Goal: Find contact information: Find contact information

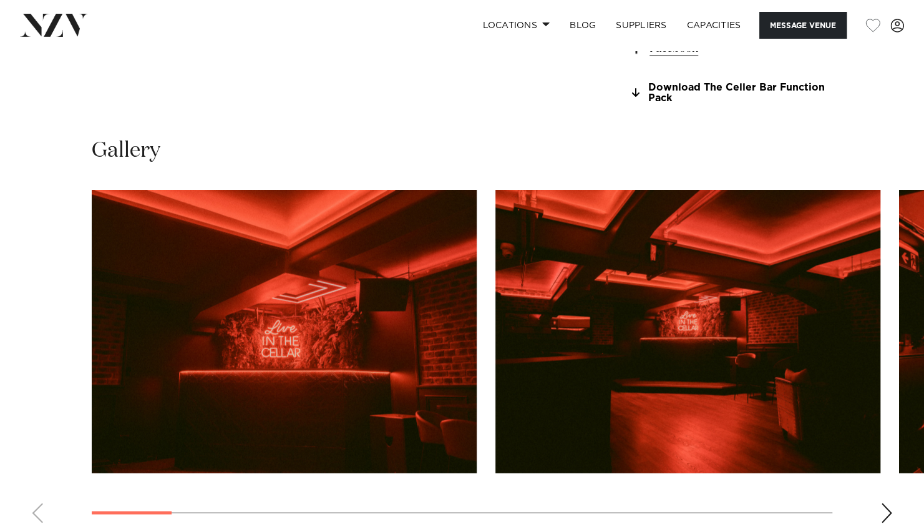
scroll to position [1154, 0]
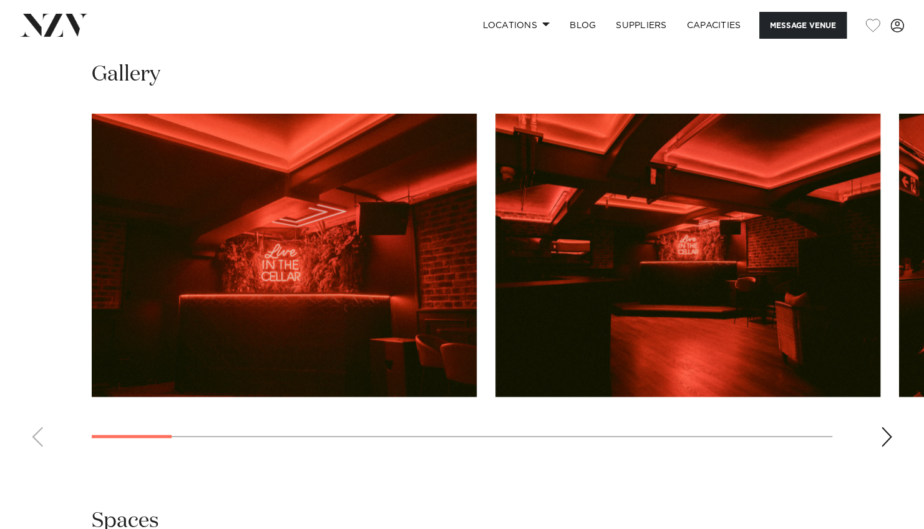
click at [881, 442] on div "Next slide" at bounding box center [887, 436] width 12 height 20
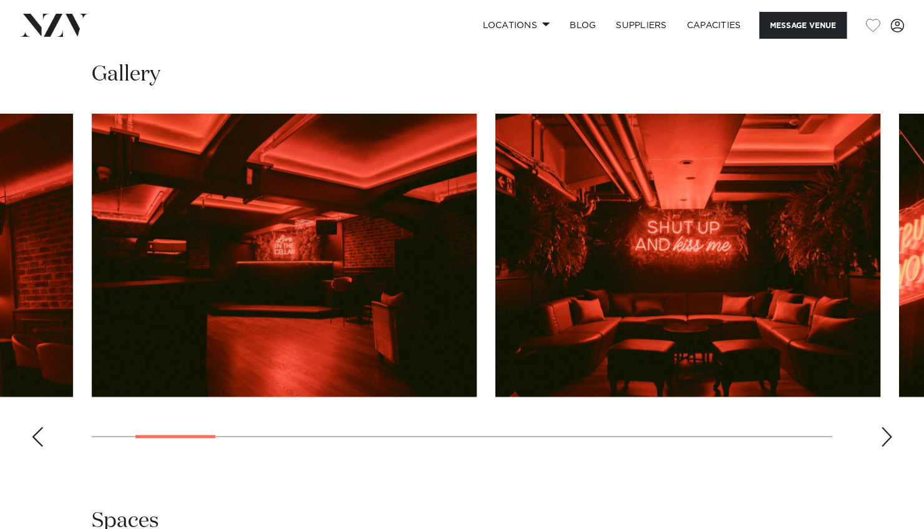
click at [881, 442] on div "Next slide" at bounding box center [887, 436] width 12 height 20
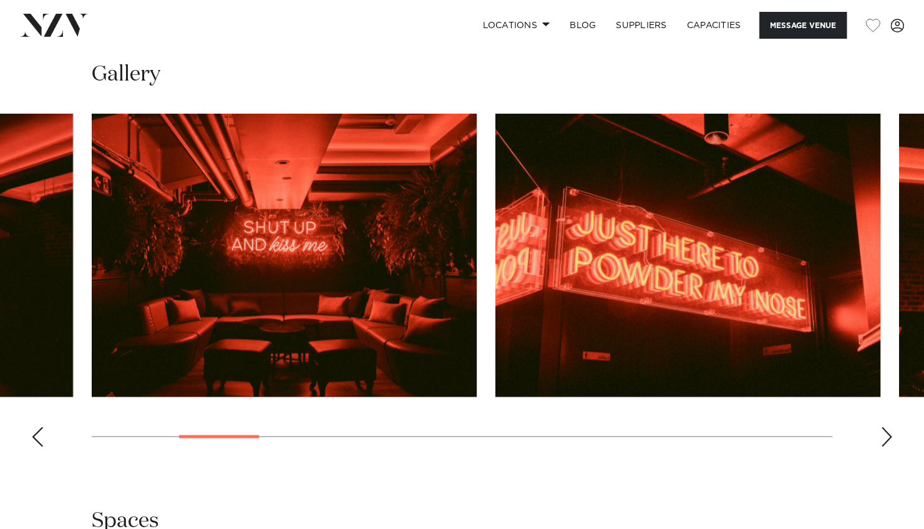
click at [881, 442] on div "Next slide" at bounding box center [887, 436] width 12 height 20
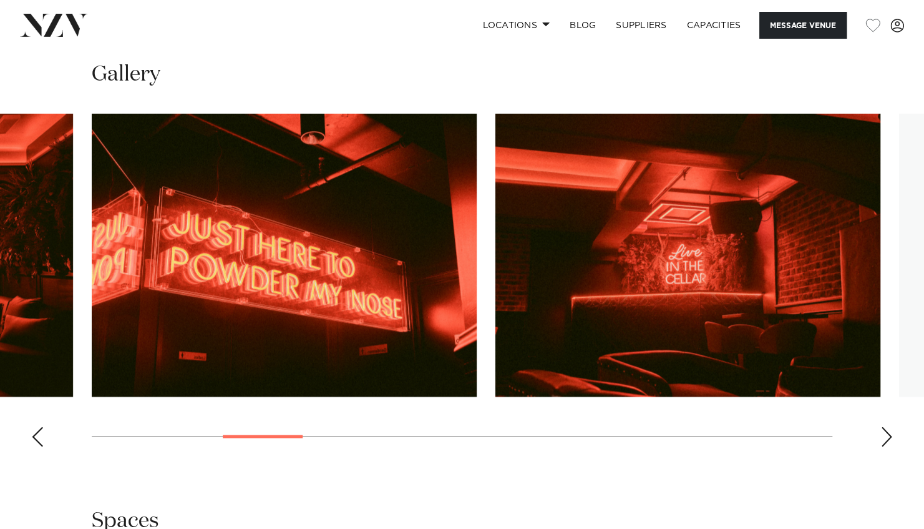
click at [881, 442] on div "Next slide" at bounding box center [887, 436] width 12 height 20
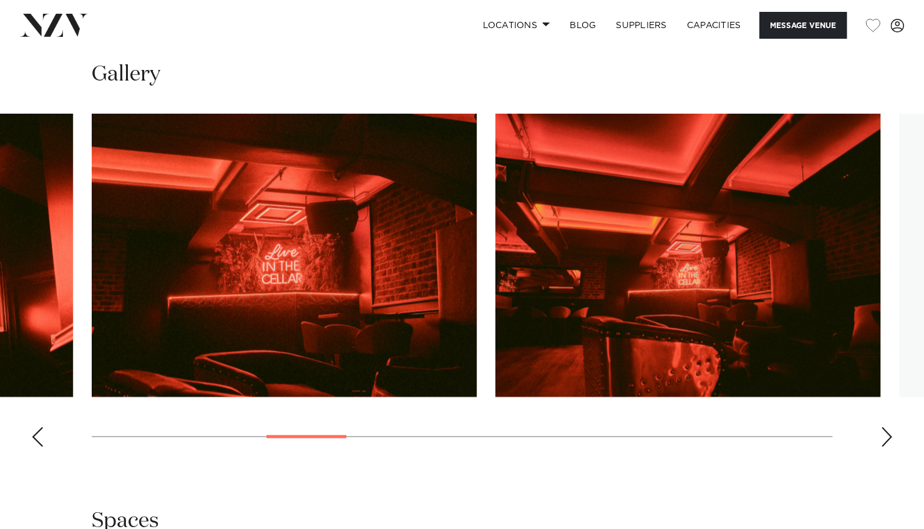
click at [881, 442] on div "Next slide" at bounding box center [887, 436] width 12 height 20
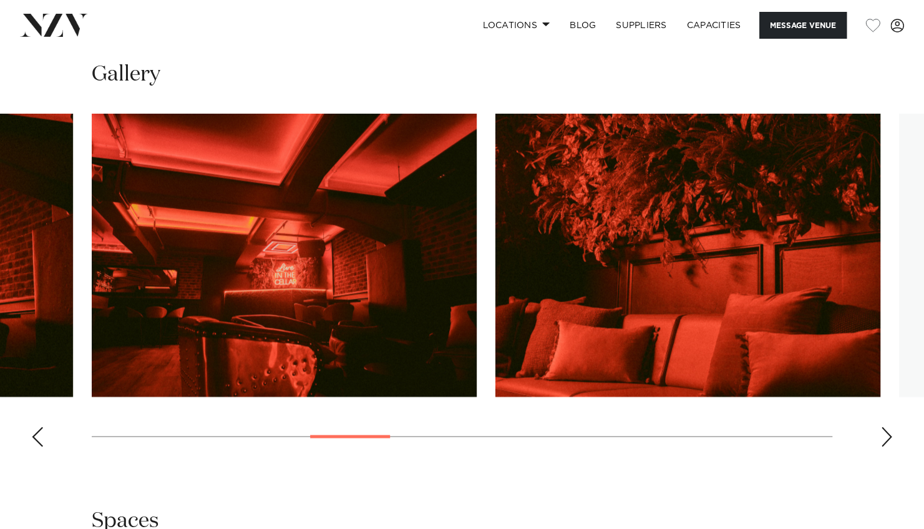
click at [881, 442] on div "Next slide" at bounding box center [887, 436] width 12 height 20
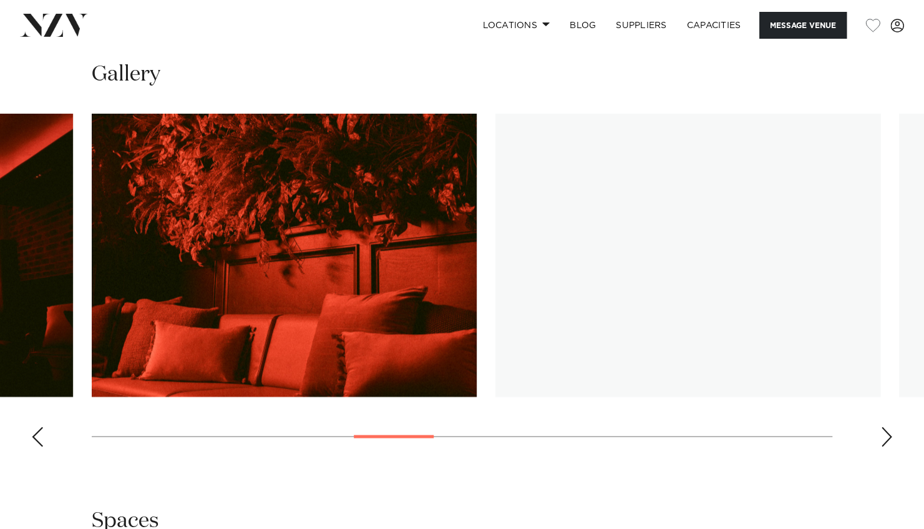
click at [881, 442] on div "Next slide" at bounding box center [887, 436] width 12 height 20
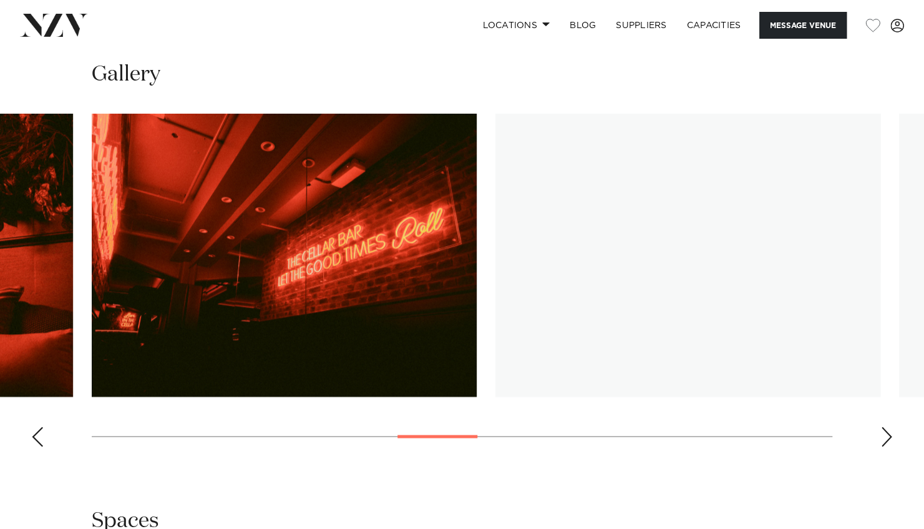
click at [881, 442] on div "Next slide" at bounding box center [887, 436] width 12 height 20
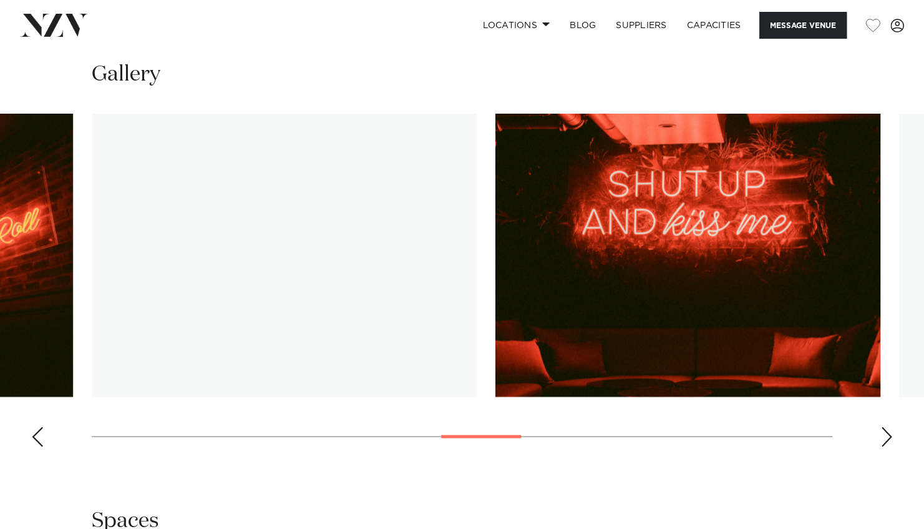
click at [881, 442] on div "Next slide" at bounding box center [887, 436] width 12 height 20
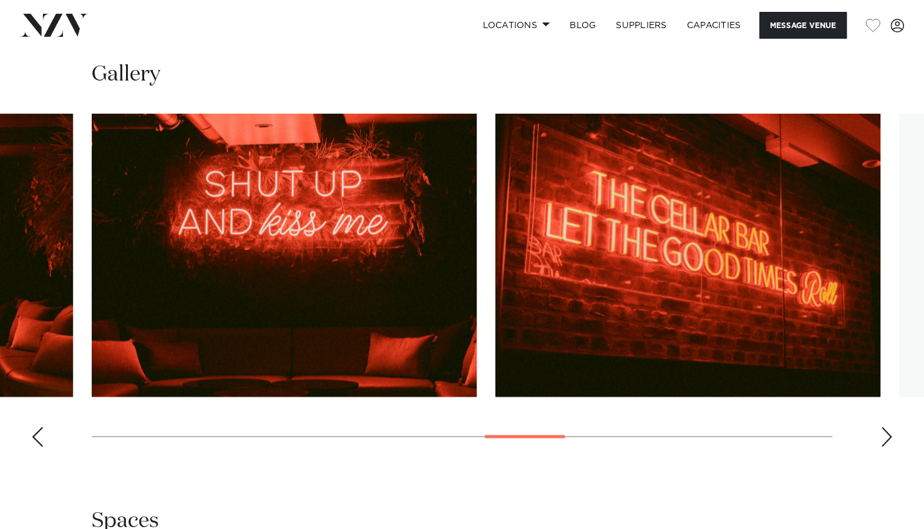
click at [881, 442] on div "Next slide" at bounding box center [887, 436] width 12 height 20
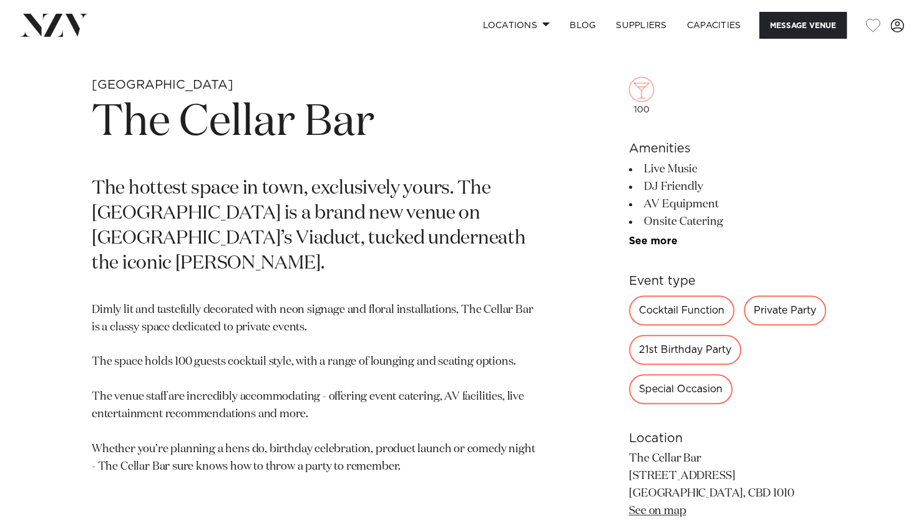
scroll to position [457, 0]
click at [670, 240] on link "See more" at bounding box center [677, 240] width 97 height 10
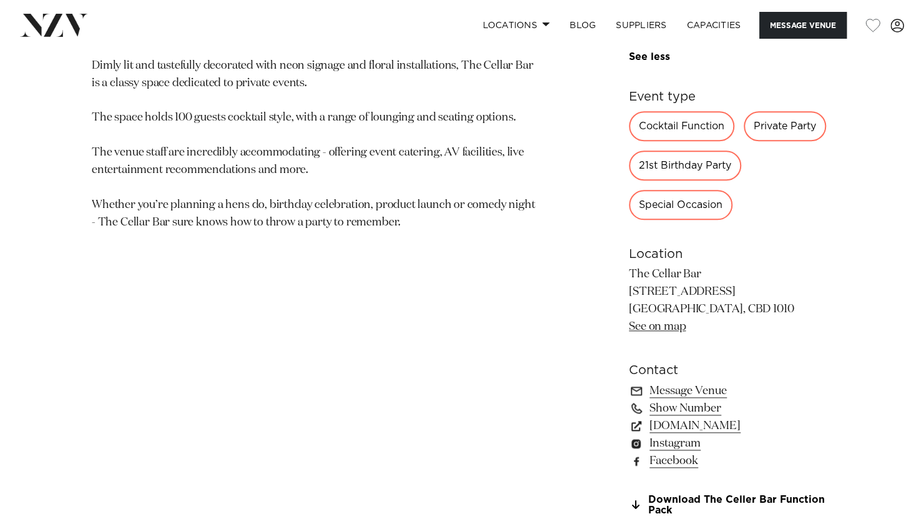
scroll to position [702, 0]
click at [683, 424] on link "[DOMAIN_NAME]" at bounding box center [730, 424] width 203 height 17
